Goal: Information Seeking & Learning: Learn about a topic

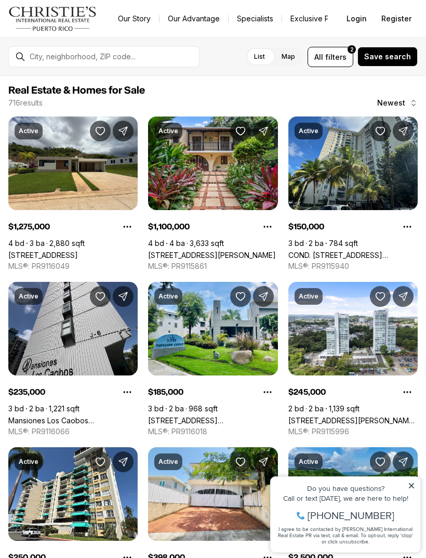
click at [26, 57] on div at bounding box center [112, 57] width 174 height 18
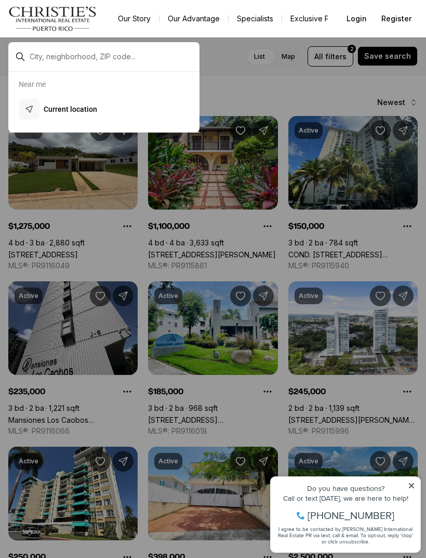
click at [37, 58] on input "text" at bounding box center [112, 56] width 165 height 9
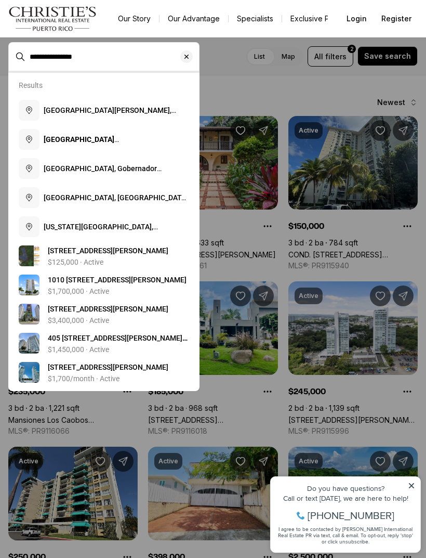
click at [115, 194] on span "Puerto Nuevo, San Juan, Puerto Rico" at bounding box center [116, 202] width 144 height 19
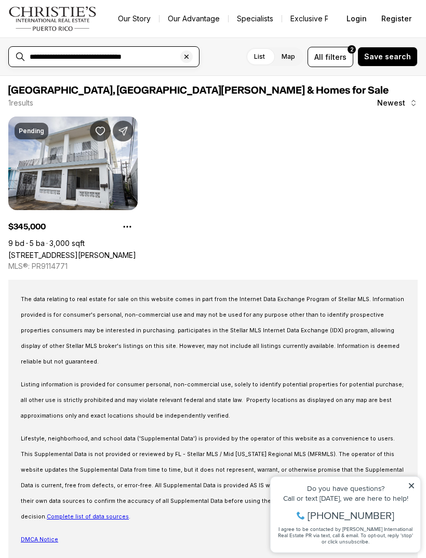
click at [71, 58] on input "**********" at bounding box center [112, 56] width 165 height 9
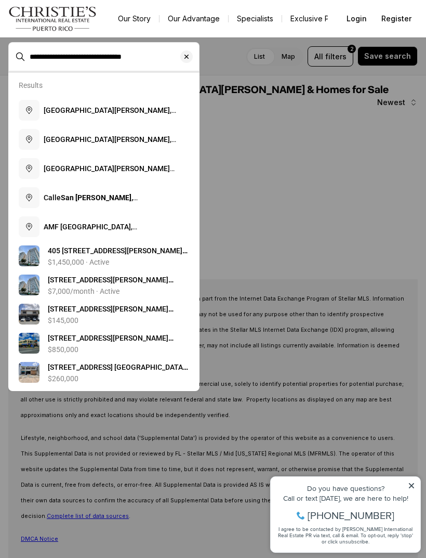
click at [57, 113] on span "Avenida San Patricio, San Juan, Guaynabo, Puerto Rico" at bounding box center [110, 120] width 132 height 29
type input "**********"
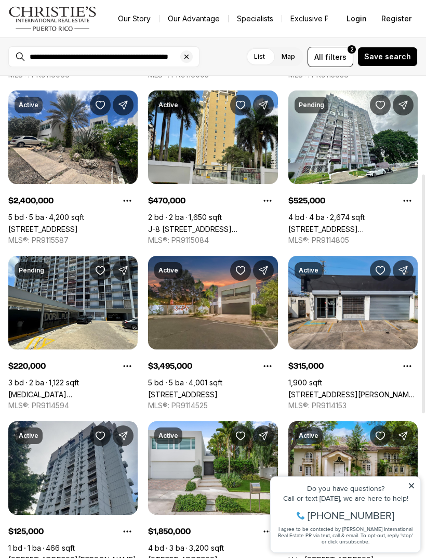
scroll to position [190, 0]
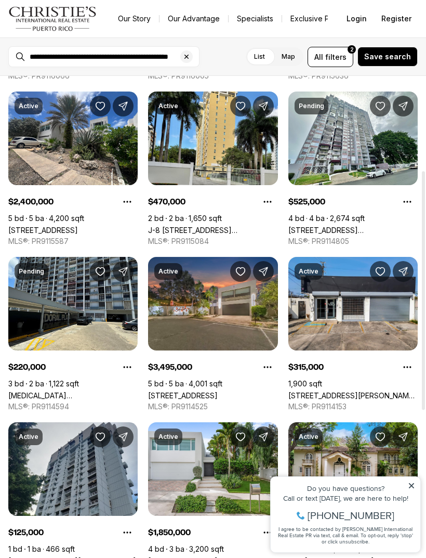
click at [218, 391] on link "64 CAOBA ST, GUAYNABO PR, 00966" at bounding box center [183, 395] width 70 height 9
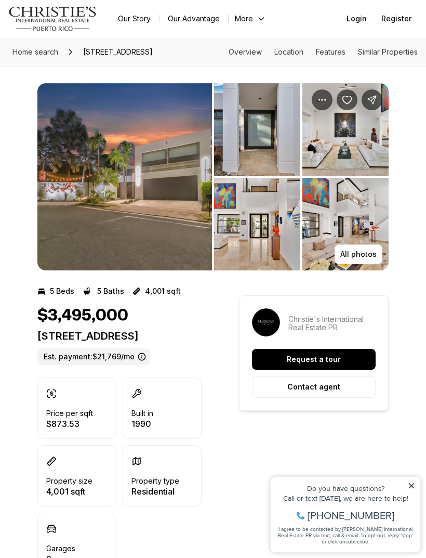
click at [281, 139] on img "View image gallery" at bounding box center [257, 129] width 86 height 92
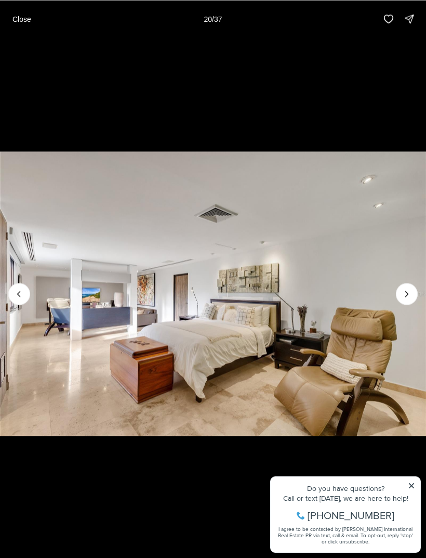
click at [16, 13] on button "Close" at bounding box center [21, 18] width 31 height 21
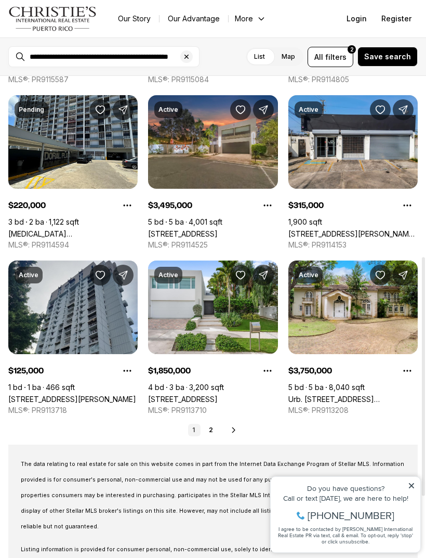
scroll to position [364, 0]
click at [218, 394] on link "40 CALLE CAOBA, GUAYNABO PR, 00966" at bounding box center [183, 398] width 70 height 9
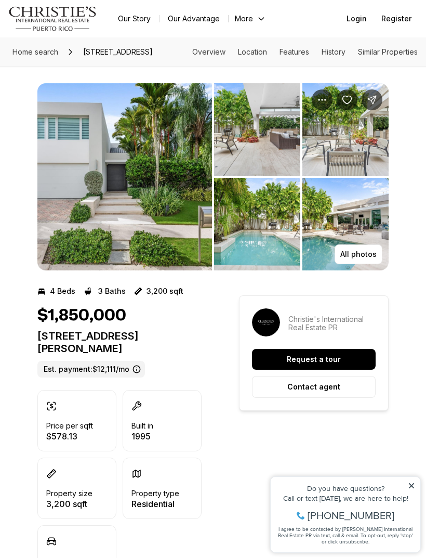
click at [266, 161] on img "View image gallery" at bounding box center [257, 129] width 86 height 92
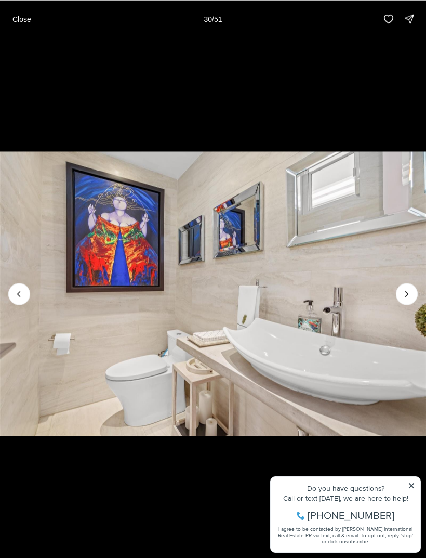
click at [28, 22] on p "Close" at bounding box center [21, 19] width 19 height 8
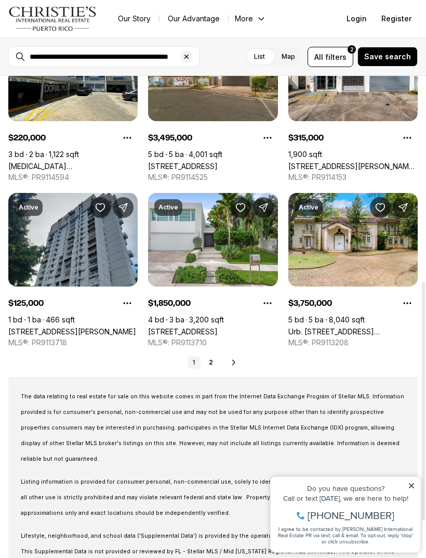
scroll to position [433, 0]
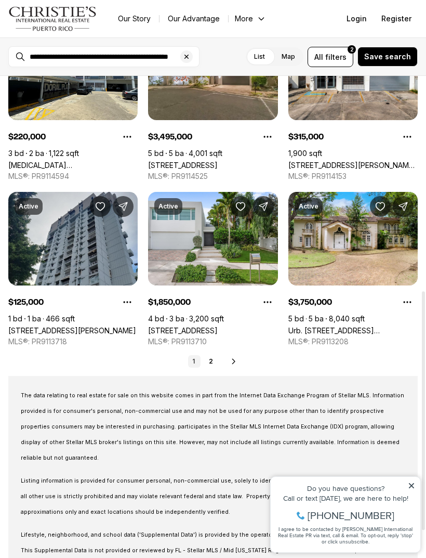
click at [214, 355] on link "2" at bounding box center [211, 361] width 12 height 12
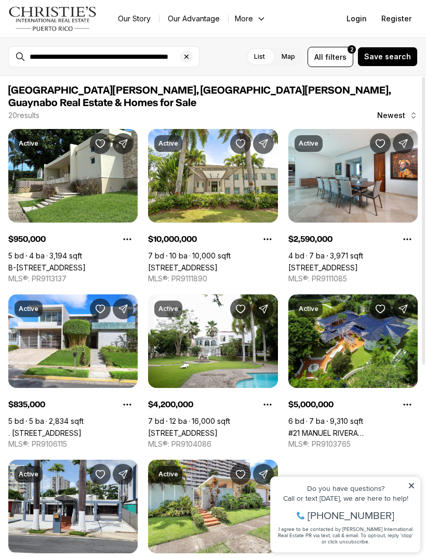
click at [218, 263] on link "[STREET_ADDRESS]" at bounding box center [183, 267] width 70 height 9
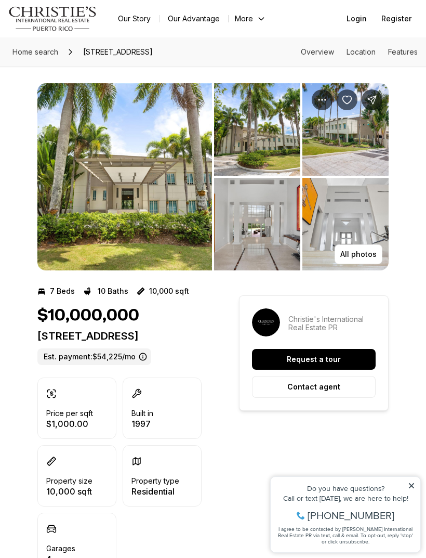
click at [272, 145] on img "View image gallery" at bounding box center [257, 129] width 86 height 92
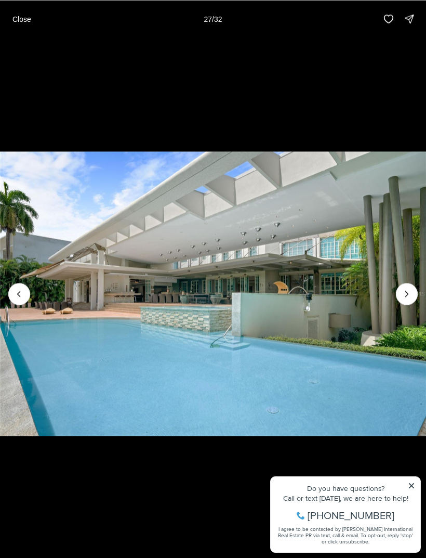
click at [26, 23] on button "Close" at bounding box center [21, 18] width 31 height 21
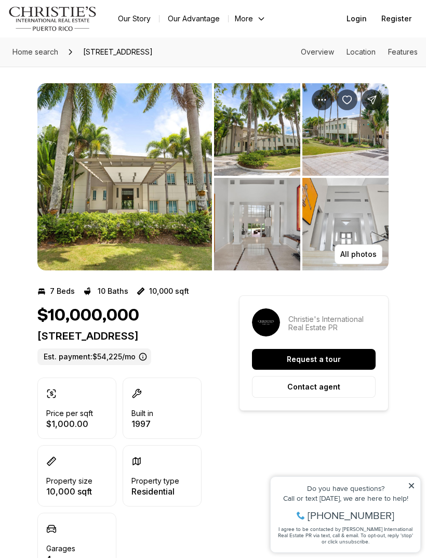
click at [135, 80] on div "All photos" at bounding box center [213, 169] width 426 height 204
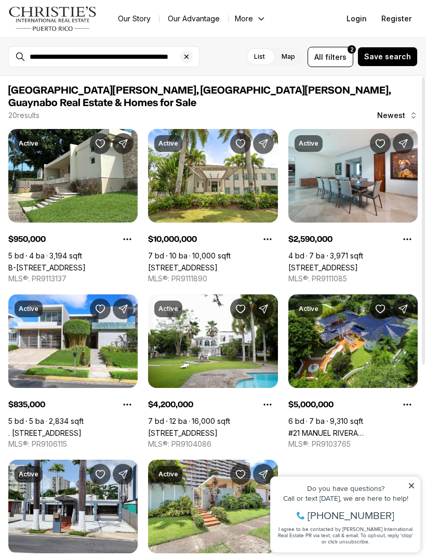
click at [77, 428] on link ". [STREET_ADDRESS]" at bounding box center [44, 432] width 73 height 9
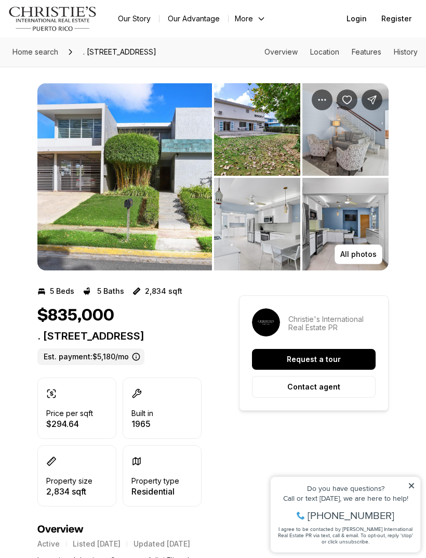
click at [198, 220] on img "View image gallery" at bounding box center [124, 176] width 175 height 187
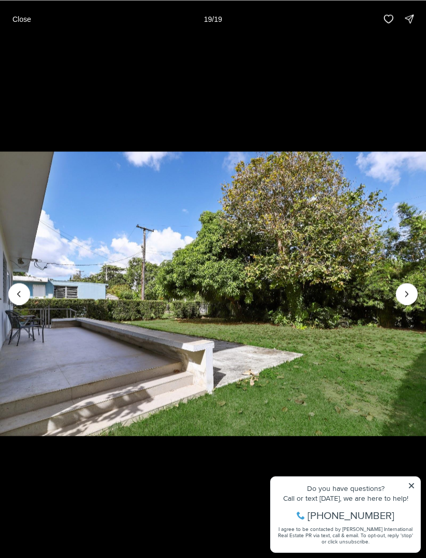
click at [15, 17] on p "Close" at bounding box center [21, 19] width 19 height 8
